Goal: Task Accomplishment & Management: Complete application form

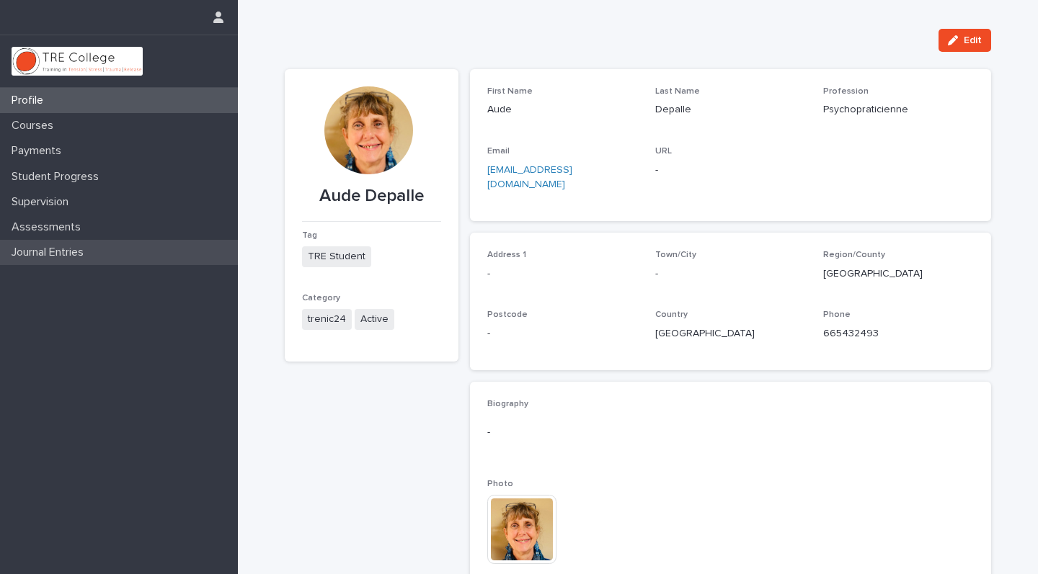
click at [38, 251] on p "Journal Entries" at bounding box center [50, 253] width 89 height 14
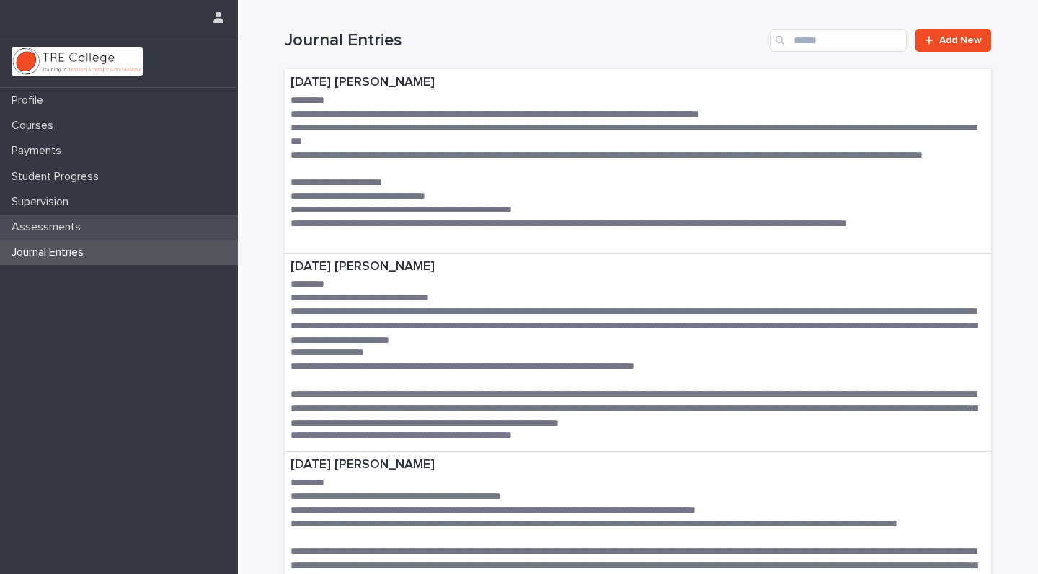
click at [40, 223] on p "Assessments" at bounding box center [49, 228] width 86 height 14
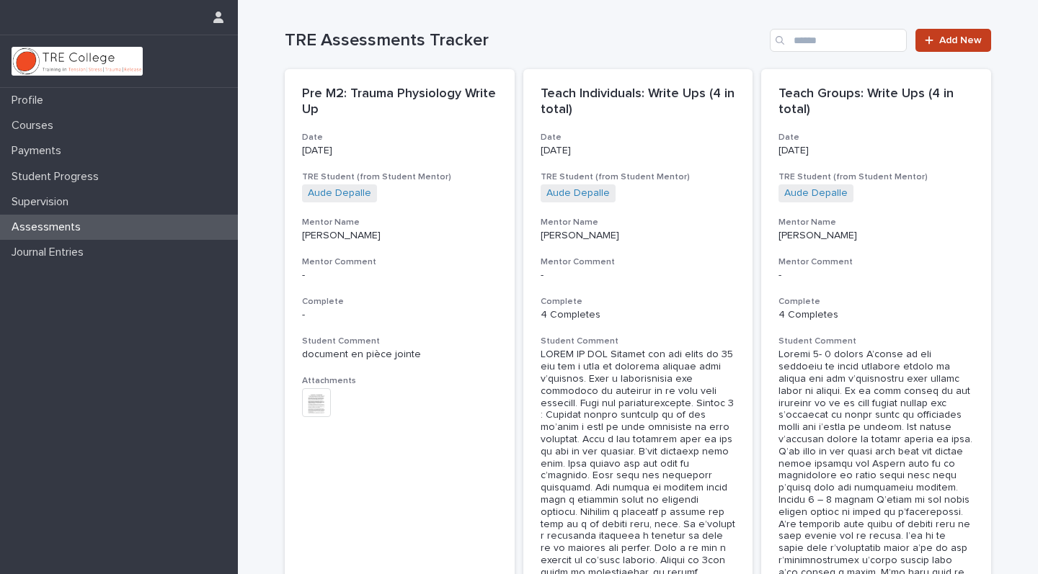
click at [967, 40] on span "Add New" at bounding box center [960, 40] width 43 height 10
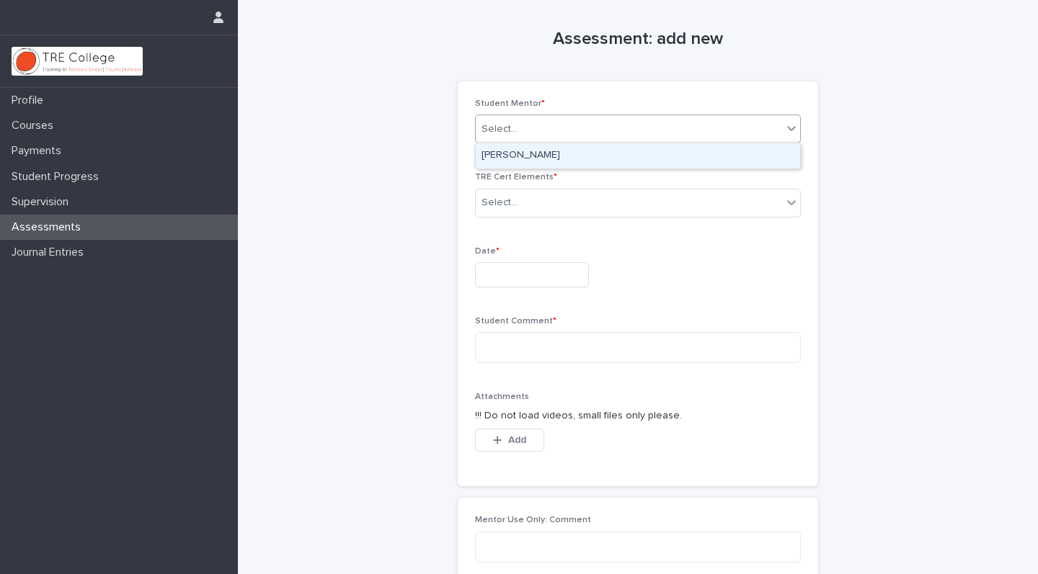
click at [790, 125] on icon at bounding box center [791, 128] width 14 height 14
click at [794, 200] on icon at bounding box center [791, 202] width 9 height 5
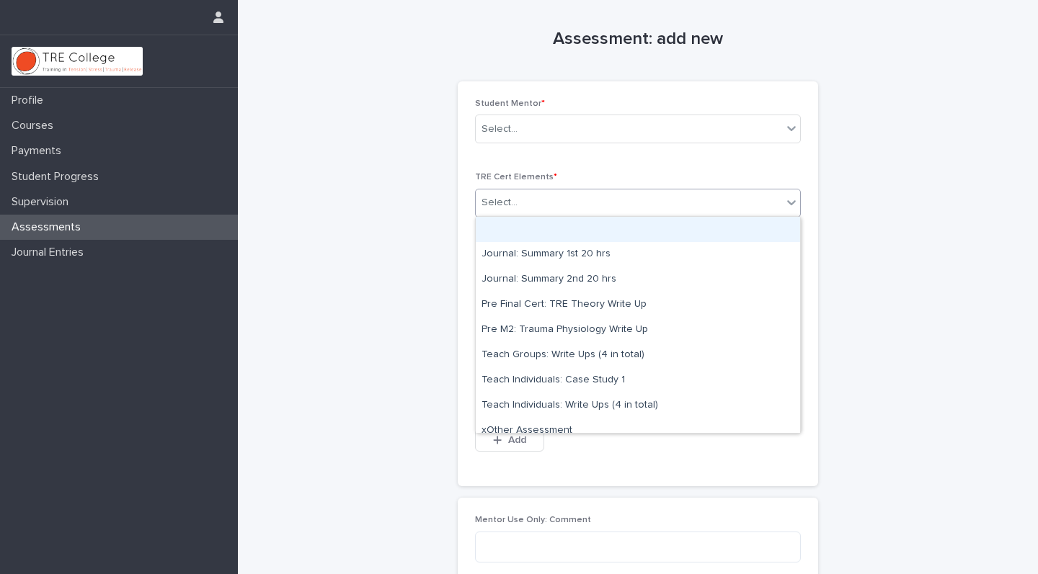
click at [945, 171] on div "Assessment: add new Loading... Saving… Loading... Saving… Loading... Saving… St…" at bounding box center [638, 350] width 706 height 700
